Goal: Task Accomplishment & Management: Manage account settings

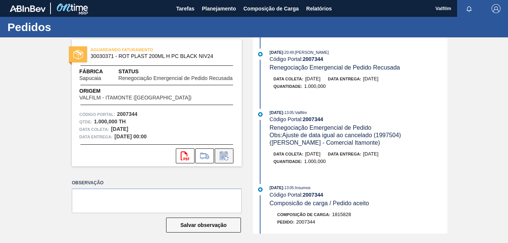
click at [221, 157] on icon at bounding box center [224, 156] width 12 height 9
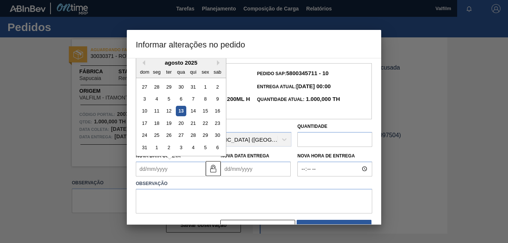
click at [156, 176] on Coleta "Nova Data Coleta" at bounding box center [171, 169] width 70 height 15
click at [168, 136] on div "26" at bounding box center [169, 135] width 10 height 10
type Coleta "[DATE]"
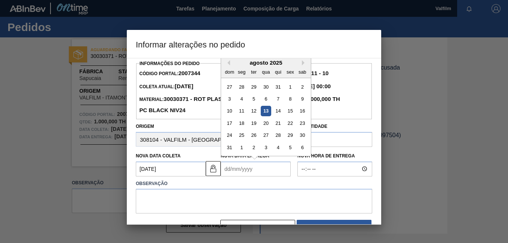
click at [243, 171] on Entrega "Nova Data Entrega" at bounding box center [256, 169] width 70 height 15
click at [279, 136] on div "28" at bounding box center [278, 135] width 10 height 10
type Entrega "[DATE]"
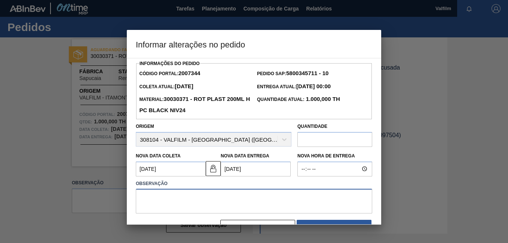
click at [203, 207] on textarea at bounding box center [254, 201] width 237 height 25
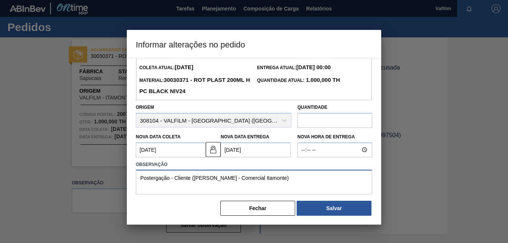
scroll to position [22, 0]
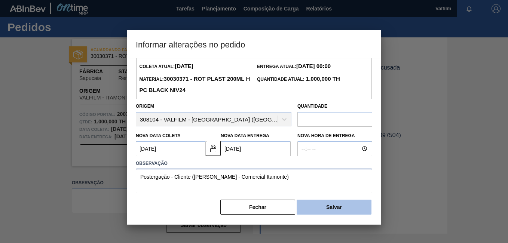
type textarea "Postergação - Cliente ([PERSON_NAME] - Comercial Itamonte)"
click at [323, 212] on button "Salvar" at bounding box center [334, 207] width 75 height 15
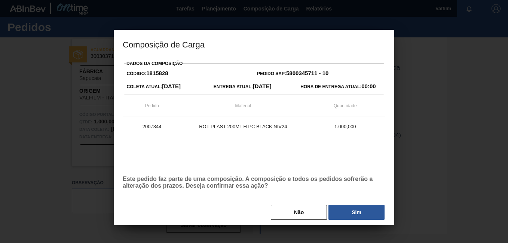
click at [346, 209] on button "Sim" at bounding box center [357, 212] width 56 height 15
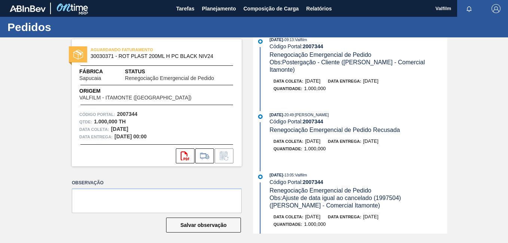
scroll to position [0, 0]
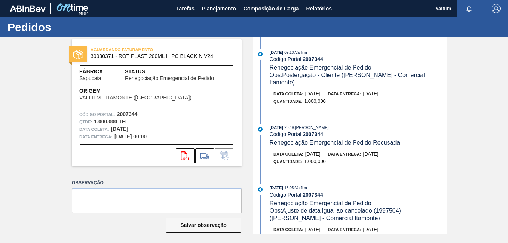
click at [477, 183] on div "AGUARDANDO FATURAMENTO 30030371 - ROT PLAST 200ML H PC BLACK NIV24 Fábrica Sapu…" at bounding box center [254, 135] width 508 height 197
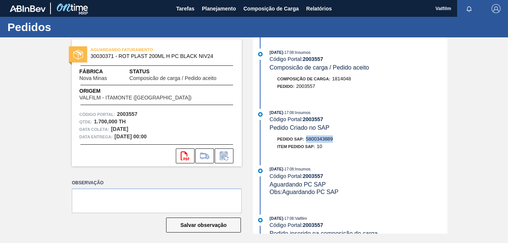
drag, startPoint x: 331, startPoint y: 139, endPoint x: 306, endPoint y: 141, distance: 24.8
click at [306, 141] on div "Pedido SAP: 5800343889" at bounding box center [305, 139] width 56 height 7
copy span "5800343889"
